Goal: Information Seeking & Learning: Check status

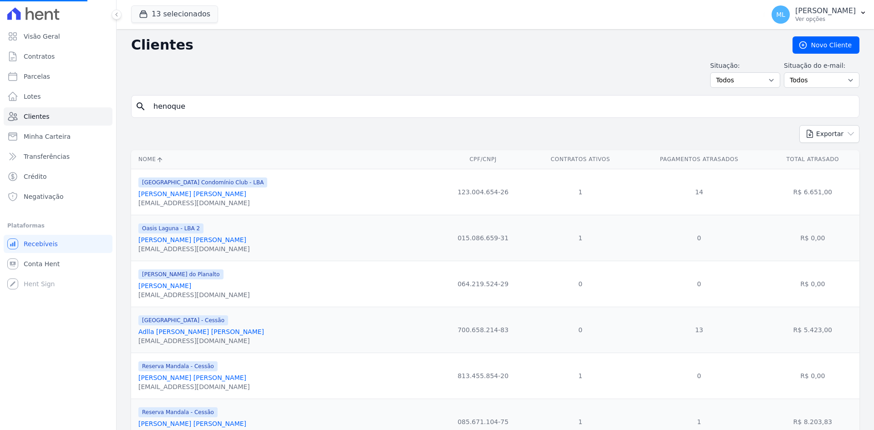
click at [208, 106] on input "henoque" at bounding box center [501, 106] width 707 height 18
click at [223, 102] on input "search" at bounding box center [501, 106] width 707 height 18
type input "[PERSON_NAME]"
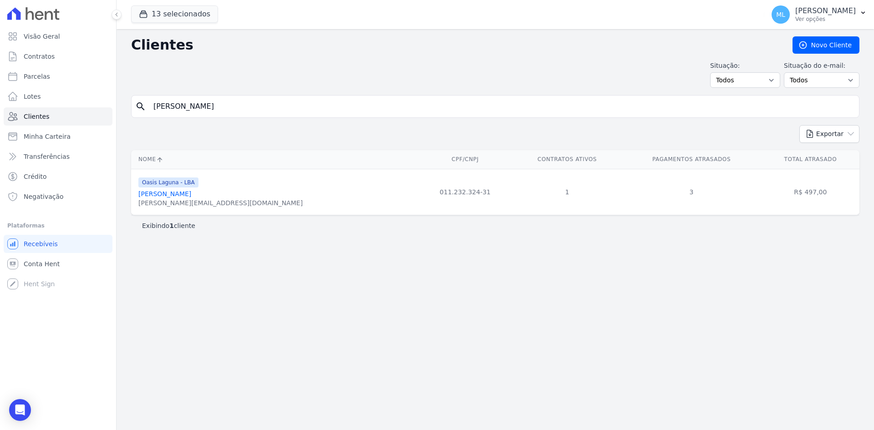
click at [191, 197] on link "[PERSON_NAME]" at bounding box center [164, 193] width 53 height 7
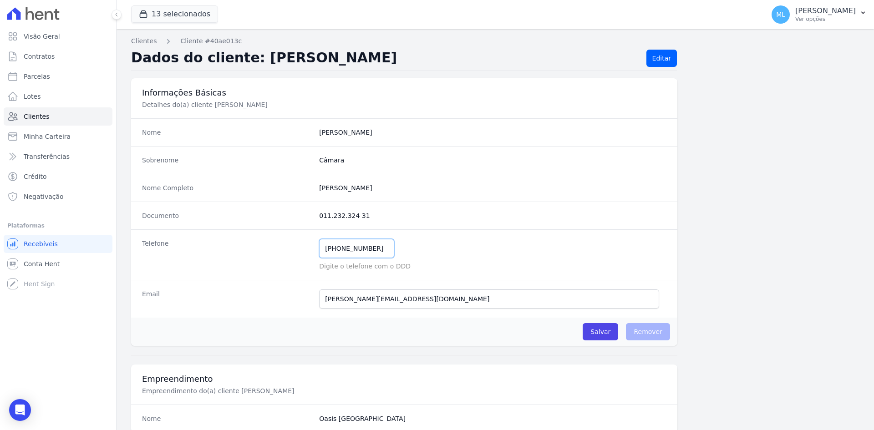
drag, startPoint x: 323, startPoint y: 249, endPoint x: 268, endPoint y: 249, distance: 54.6
click at [268, 249] on div "Telefone [PHONE_NUMBER] Mensagem de SMS ainda não enviada.. Mensagem de [PERSON…" at bounding box center [404, 254] width 546 height 51
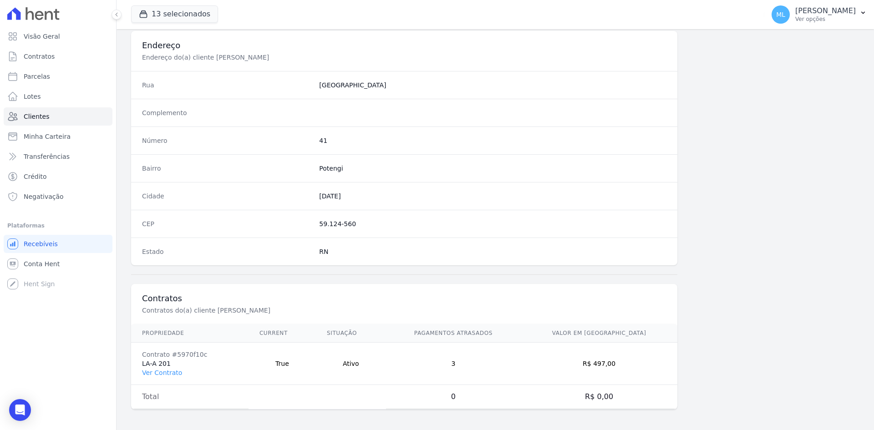
scroll to position [421, 0]
drag, startPoint x: 167, startPoint y: 371, endPoint x: 172, endPoint y: 368, distance: 6.7
click at [167, 372] on link "Ver Contrato" at bounding box center [162, 371] width 40 height 7
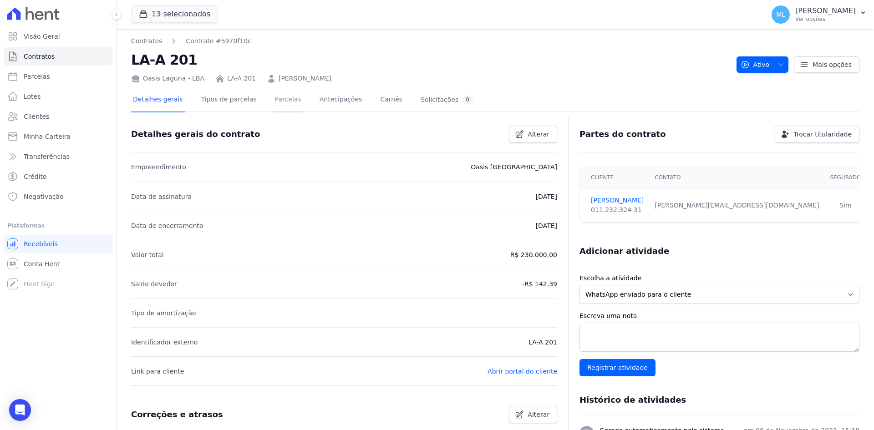
click at [279, 99] on link "Parcelas" at bounding box center [288, 100] width 30 height 24
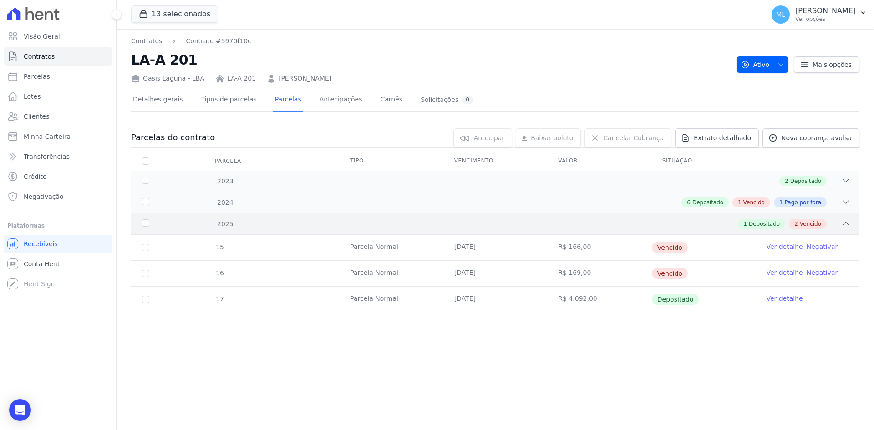
click at [293, 219] on div "1 Depositado 2 Vencido" at bounding box center [531, 224] width 639 height 10
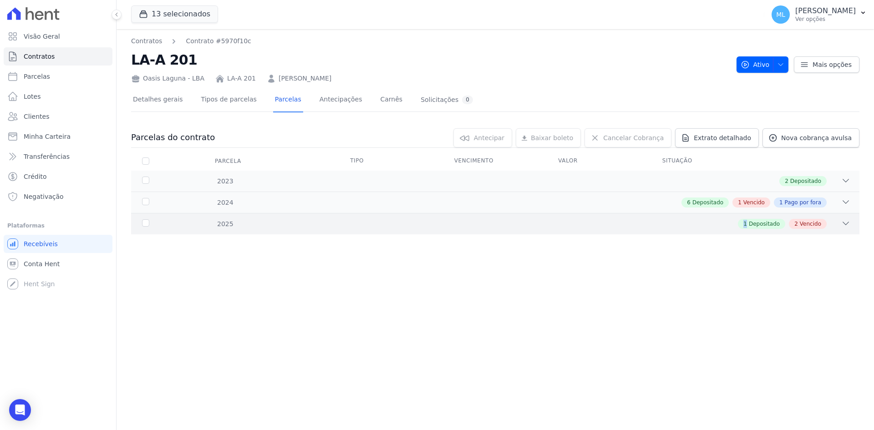
click at [293, 219] on div "1 Depositado 2 Vencido" at bounding box center [531, 224] width 639 height 10
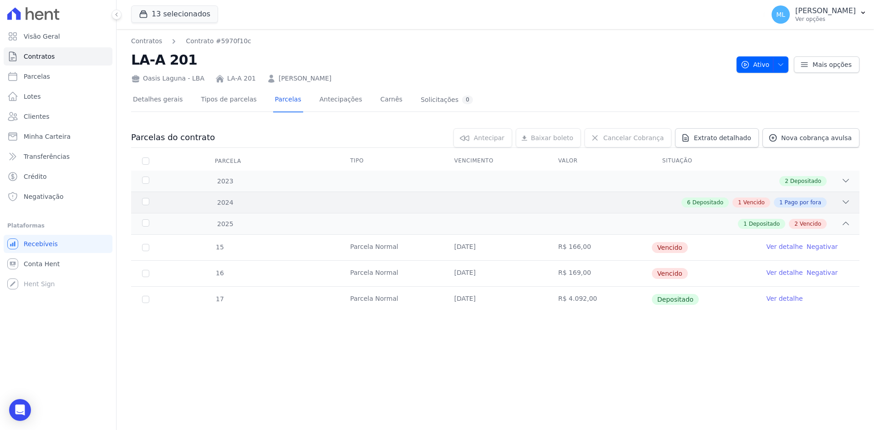
click at [314, 193] on div "2024 6 Depositado 1 Vencido 1 Pago por fora" at bounding box center [495, 202] width 728 height 21
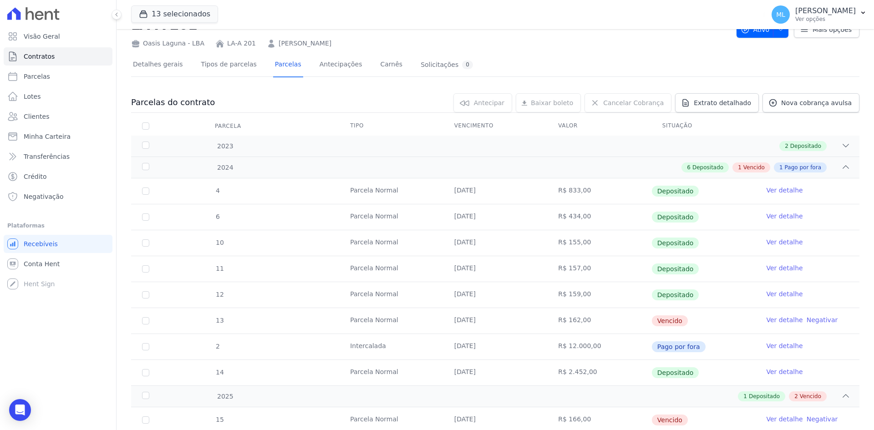
scroll to position [117, 0]
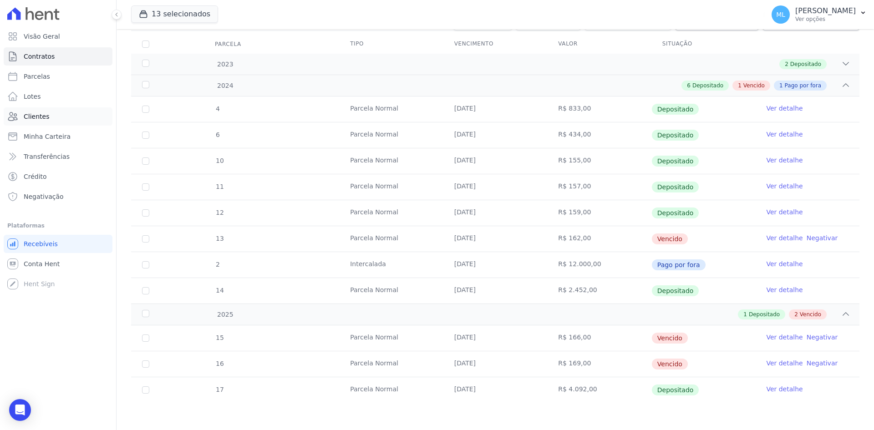
click at [61, 121] on link "Clientes" at bounding box center [58, 116] width 109 height 18
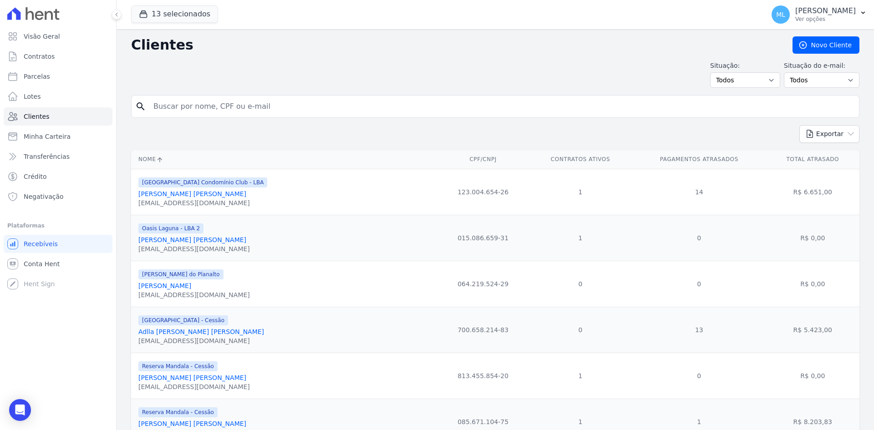
click at [210, 109] on input "search" at bounding box center [501, 106] width 707 height 18
type input "[PERSON_NAME]"
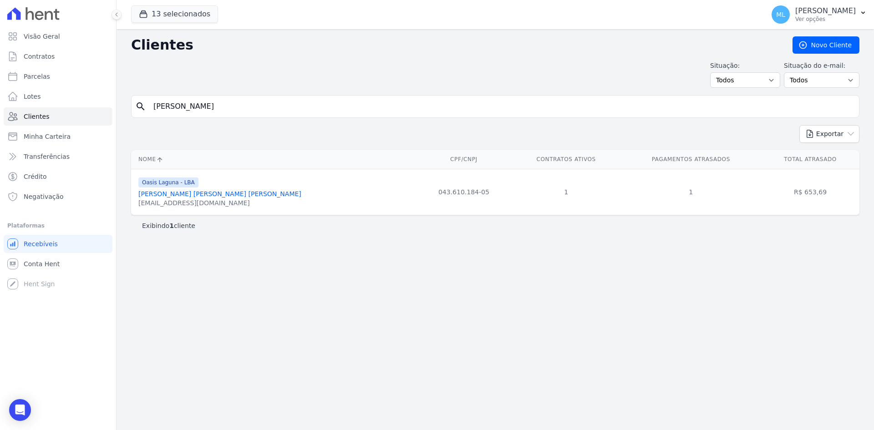
click at [208, 198] on link "[PERSON_NAME] [PERSON_NAME] [PERSON_NAME]" at bounding box center [219, 193] width 163 height 7
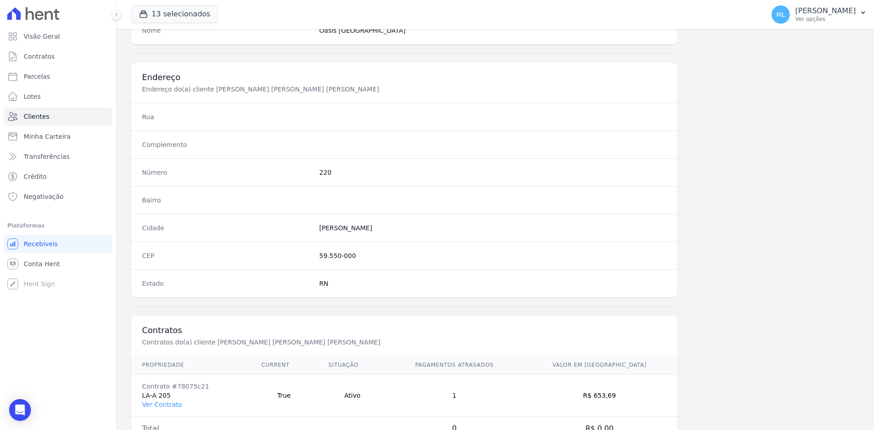
scroll to position [421, 0]
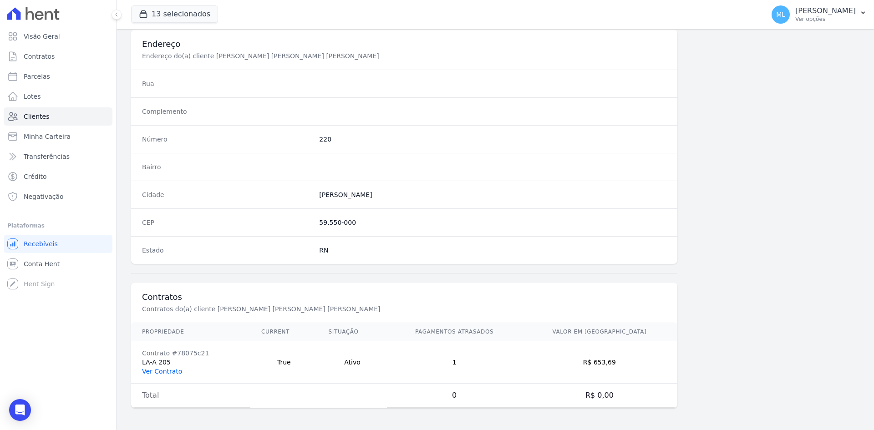
click at [173, 369] on link "Ver Contrato" at bounding box center [162, 371] width 40 height 7
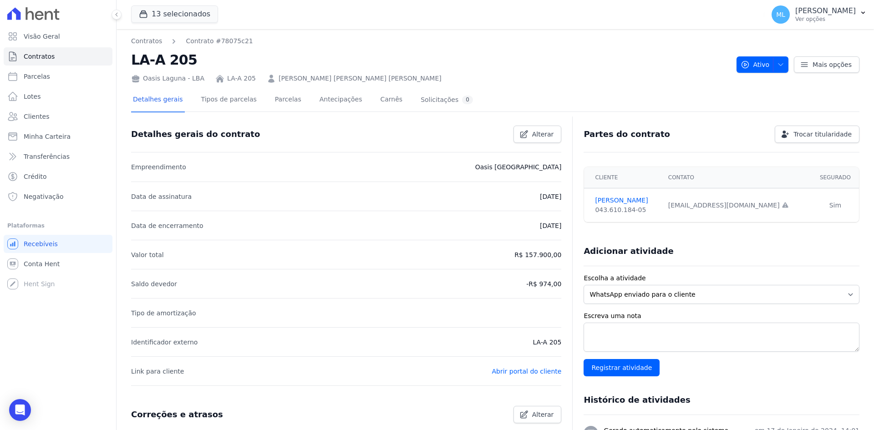
click at [289, 104] on div "Detalhes gerais Tipos de parcelas [GEOGRAPHIC_DATA] Antecipações [PERSON_NAME] …" at bounding box center [303, 100] width 344 height 24
click at [278, 101] on link "Parcelas" at bounding box center [288, 100] width 30 height 24
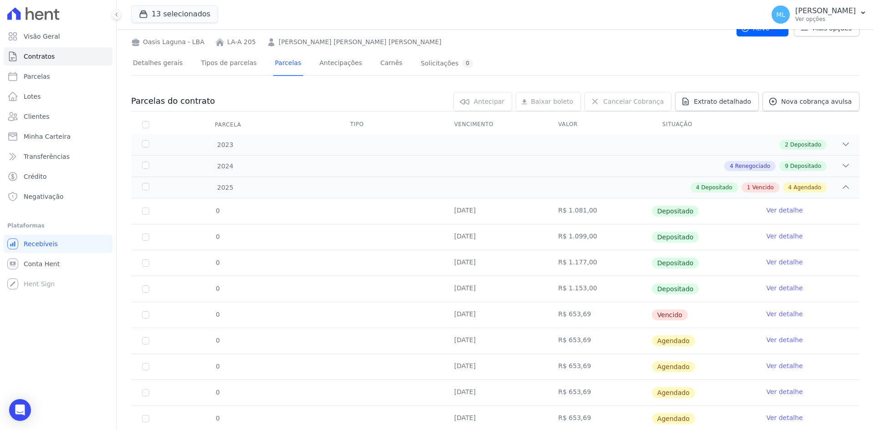
scroll to position [86, 0]
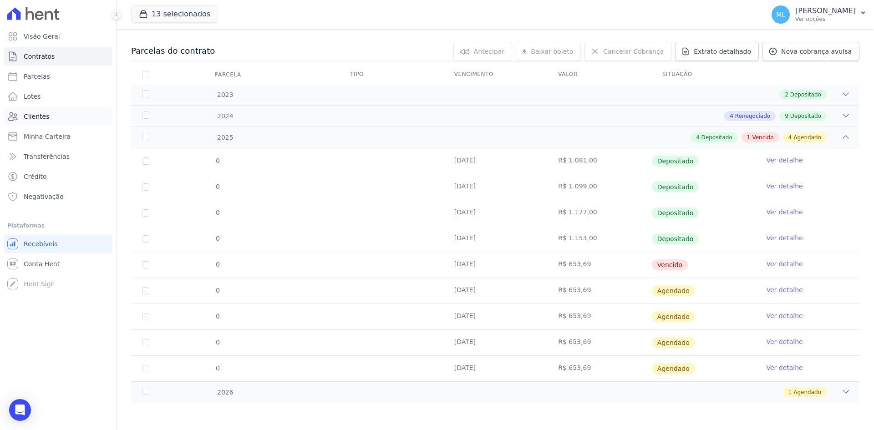
click at [66, 121] on link "Clientes" at bounding box center [58, 116] width 109 height 18
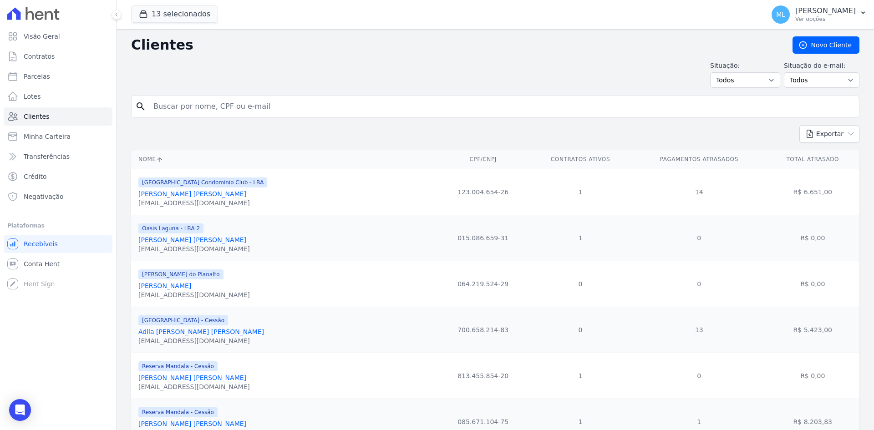
click at [225, 104] on input "search" at bounding box center [501, 106] width 707 height 18
type input "[PERSON_NAME]"
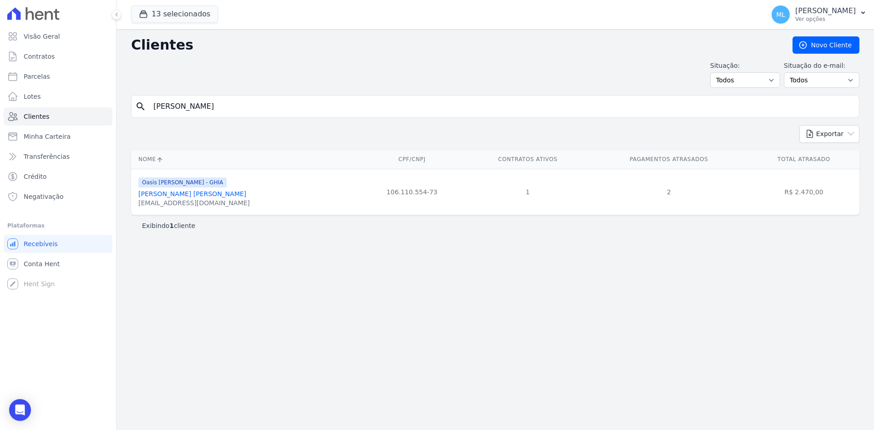
click at [192, 195] on link "[PERSON_NAME] [PERSON_NAME]" at bounding box center [192, 193] width 108 height 7
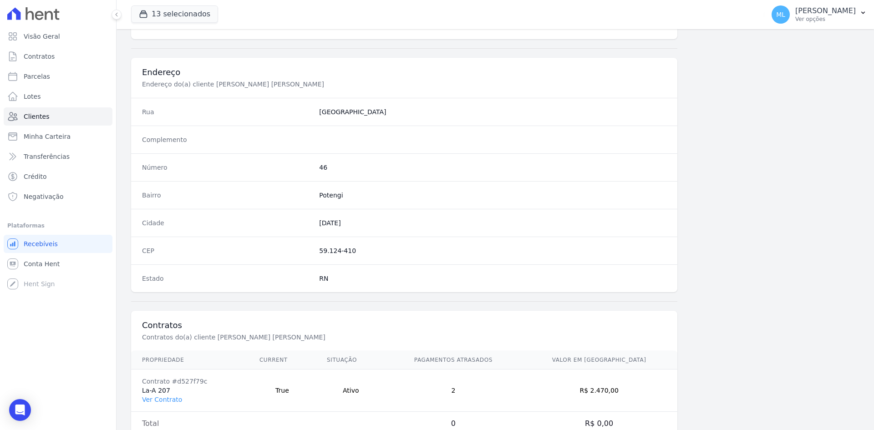
scroll to position [421, 0]
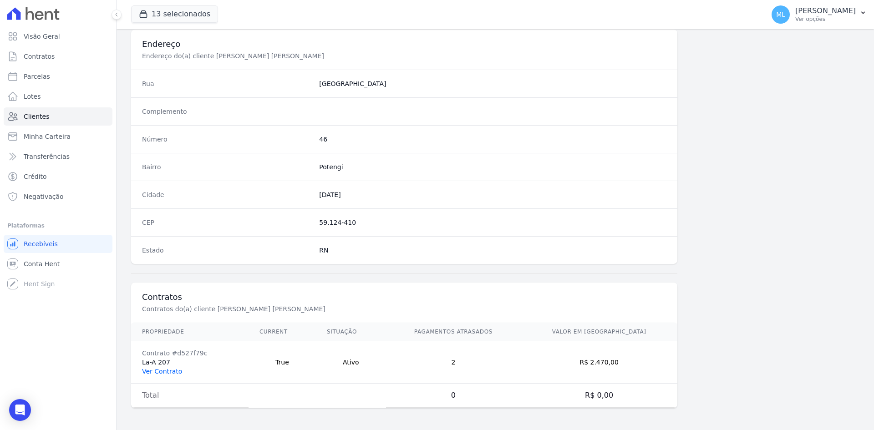
click at [168, 370] on link "Ver Contrato" at bounding box center [162, 371] width 40 height 7
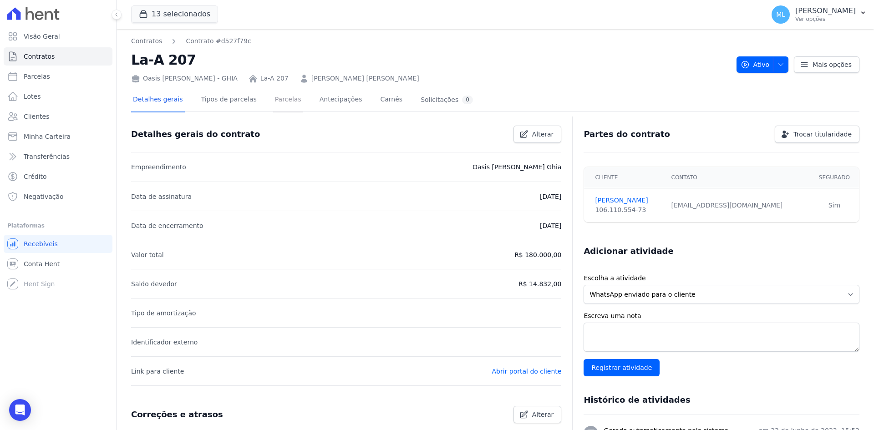
click at [273, 101] on link "Parcelas" at bounding box center [288, 100] width 30 height 24
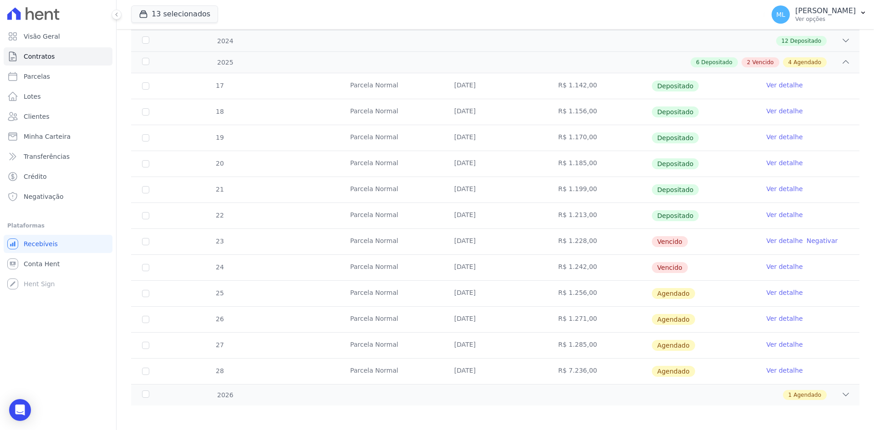
scroll to position [164, 0]
